Goal: Information Seeking & Learning: Learn about a topic

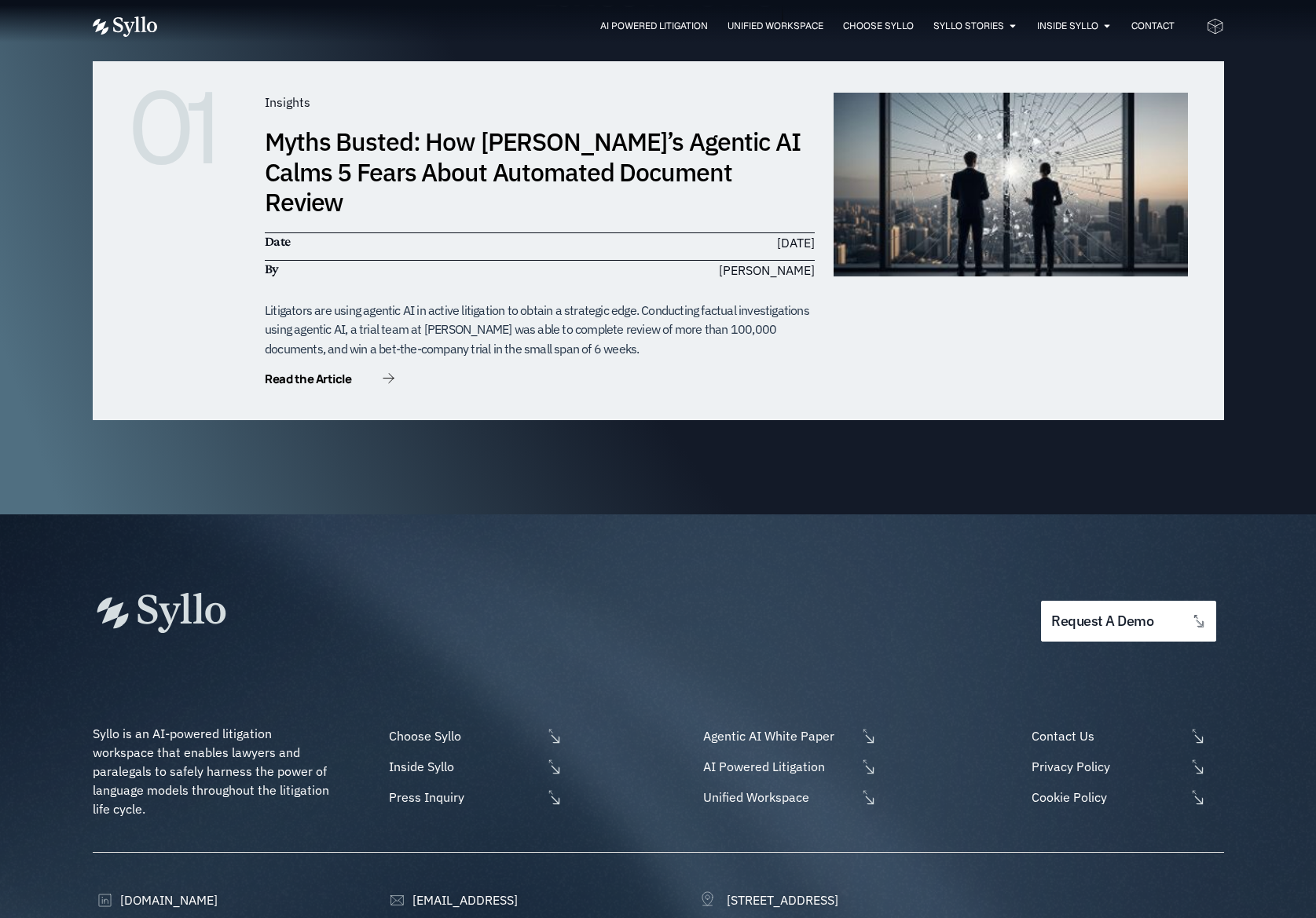
scroll to position [4877, 0]
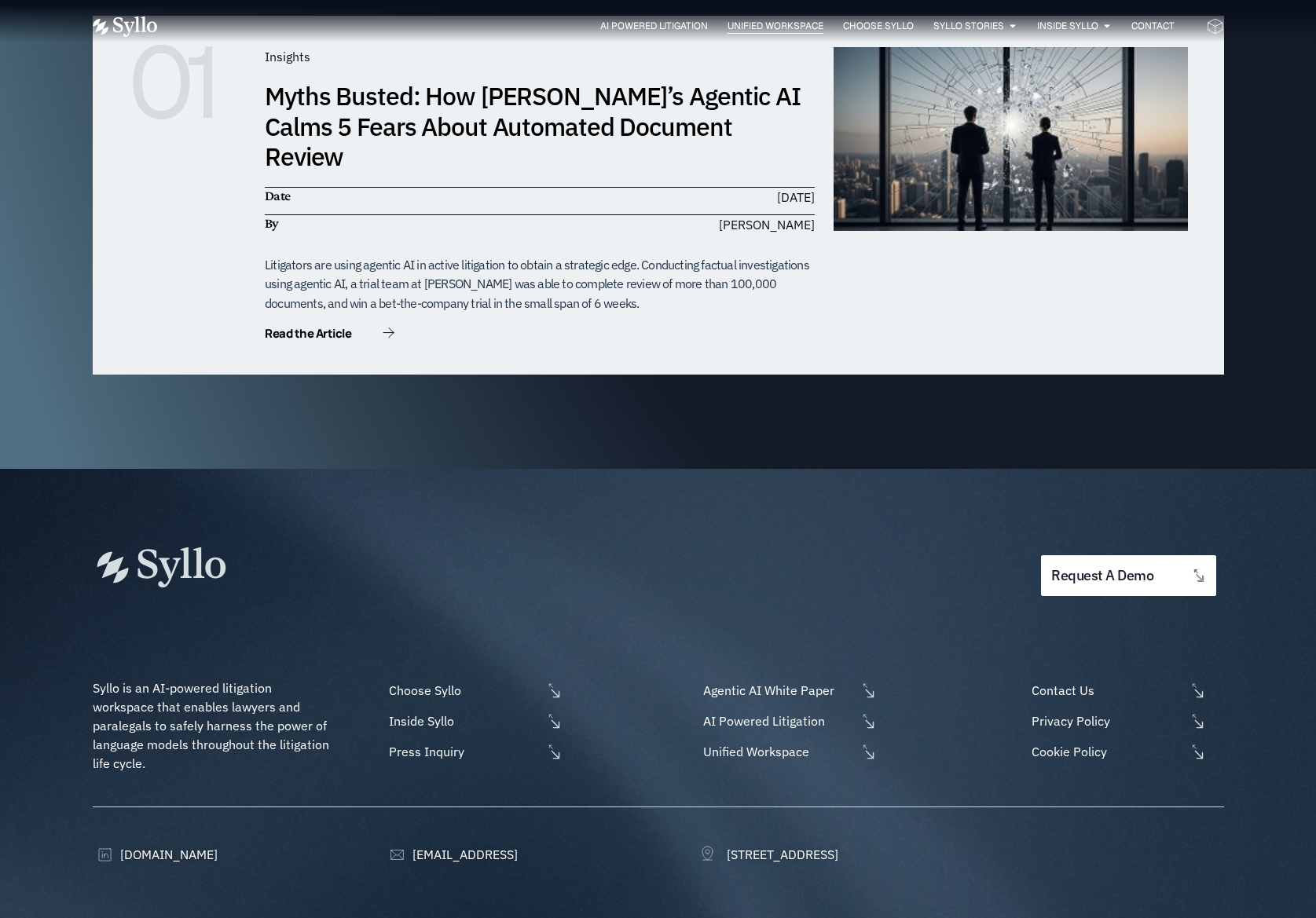
click at [735, 25] on span "Unified Workspace" at bounding box center [775, 26] width 96 height 14
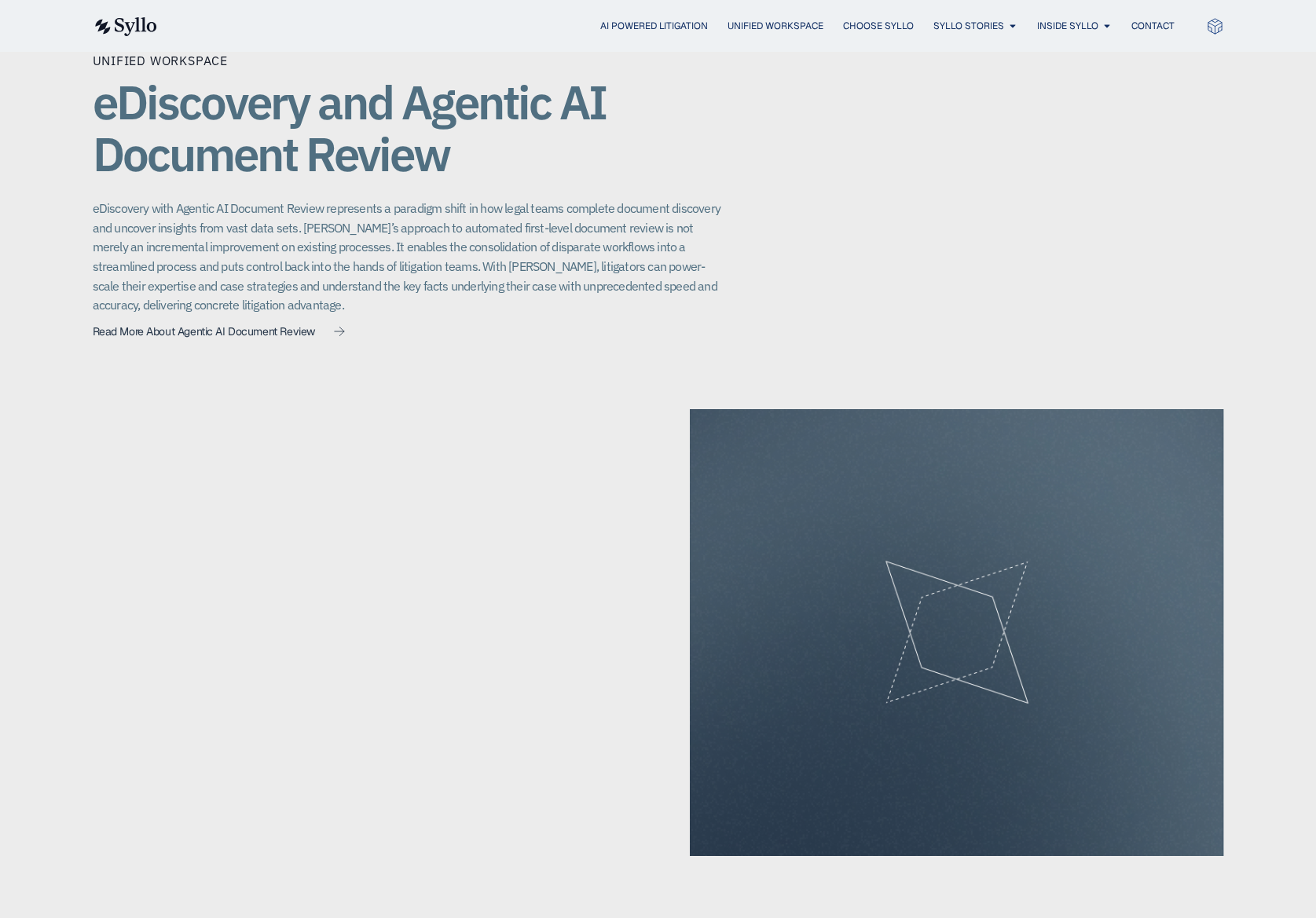
scroll to position [1162, 0]
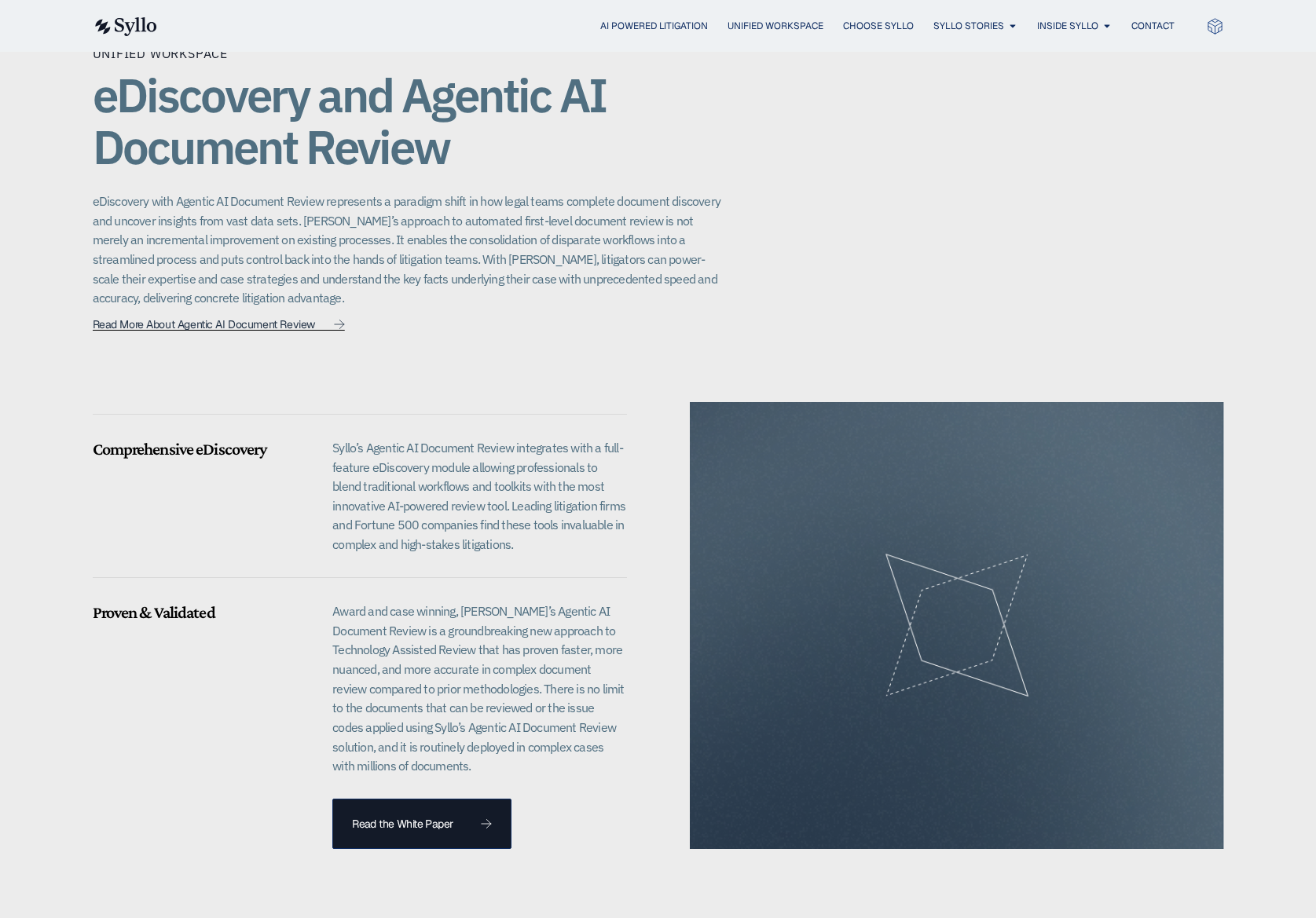
click at [272, 319] on span "Read More About Agentic AI Document Review" at bounding box center [204, 324] width 222 height 11
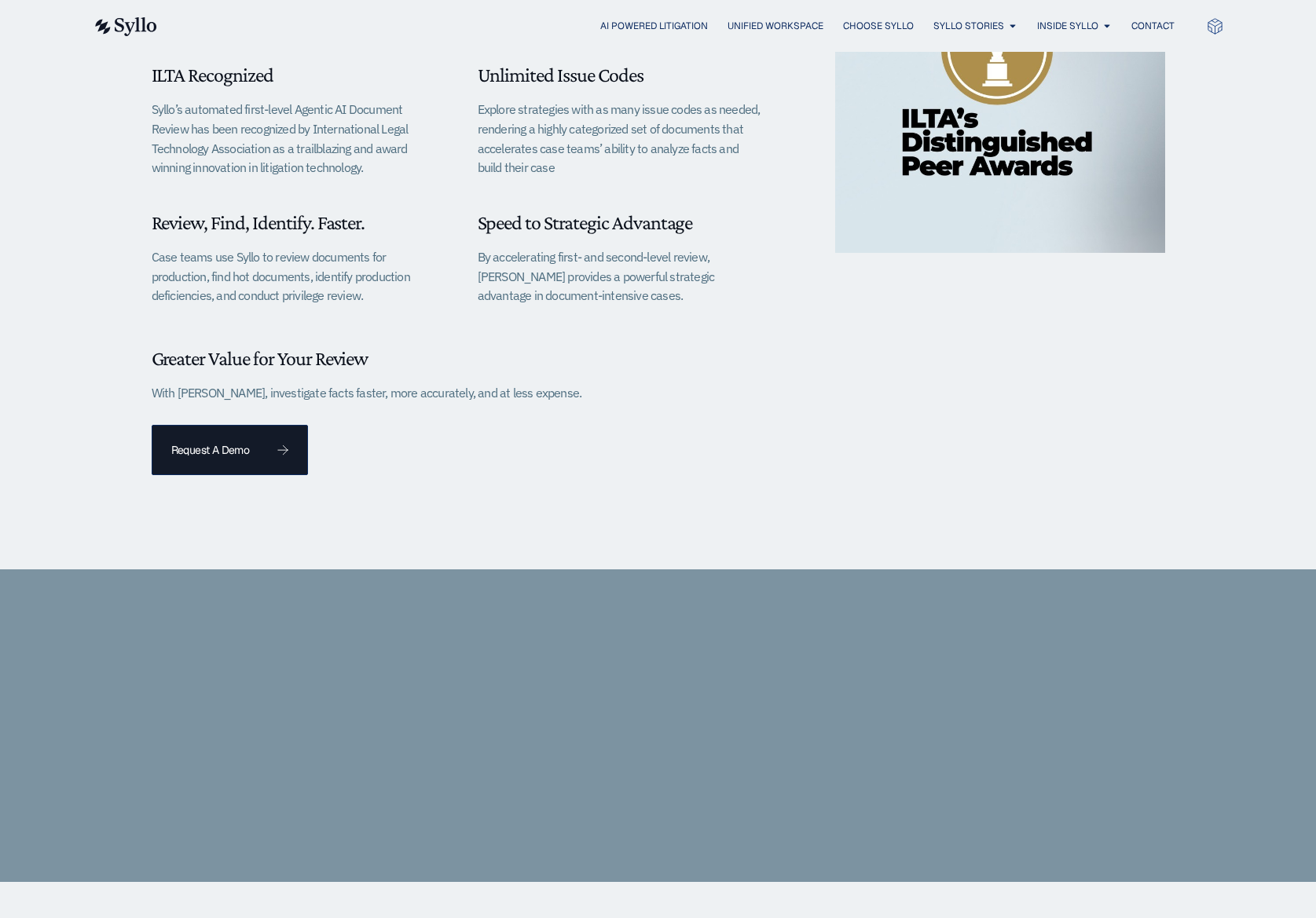
scroll to position [779, 0]
